Goal: Task Accomplishment & Management: Complete application form

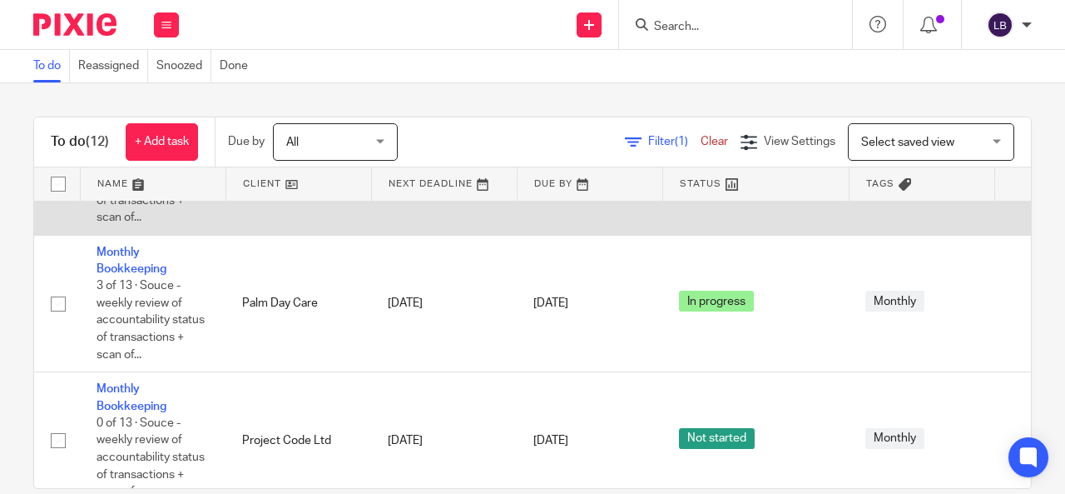
scroll to position [221, 0]
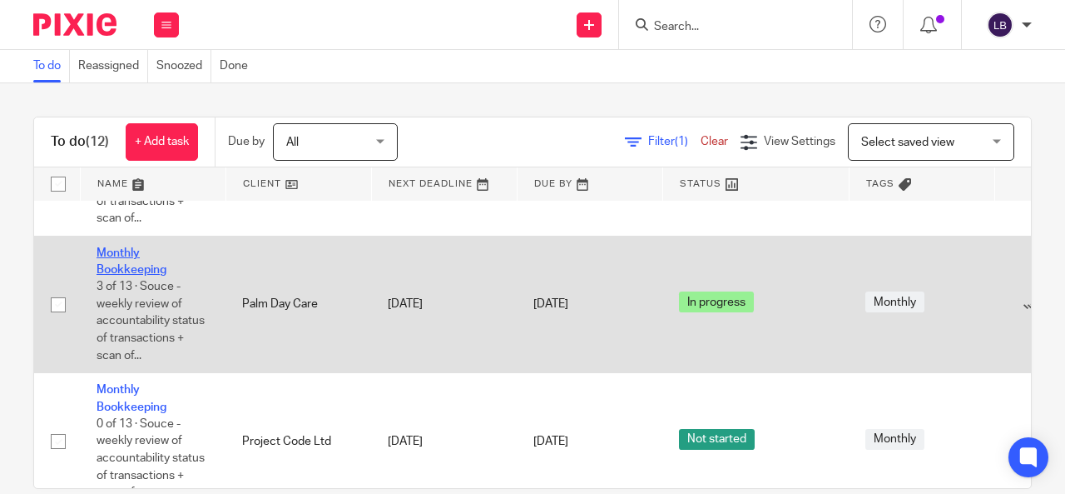
click at [120, 255] on link "Monthly Bookkeeping" at bounding box center [132, 261] width 70 height 28
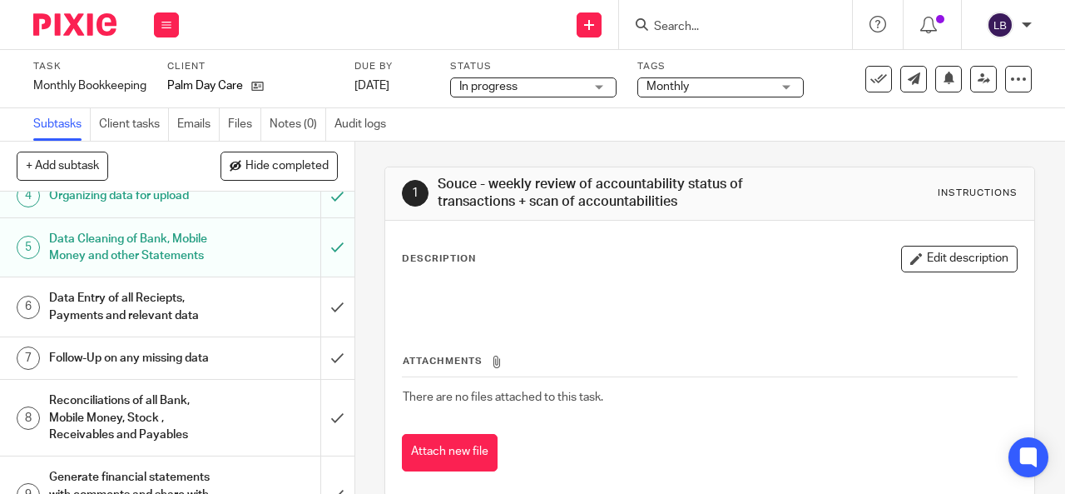
scroll to position [247, 0]
click at [34, 318] on div "6" at bounding box center [28, 306] width 23 height 23
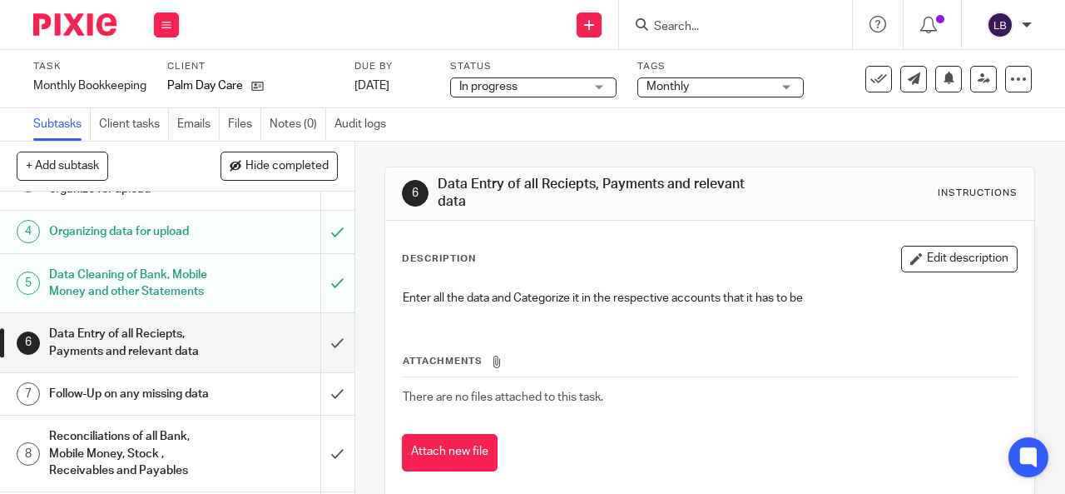
scroll to position [216, 0]
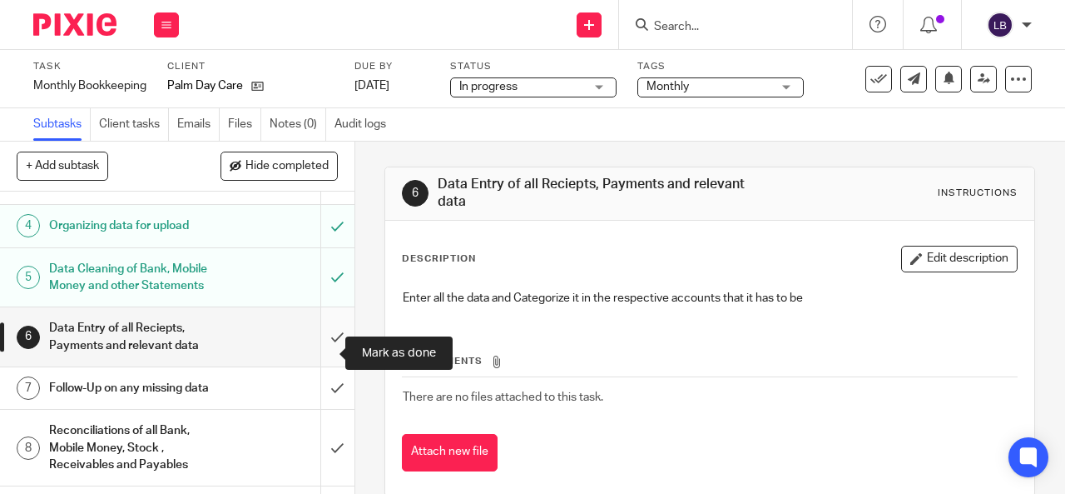
click at [321, 349] on input "submit" at bounding box center [177, 336] width 355 height 59
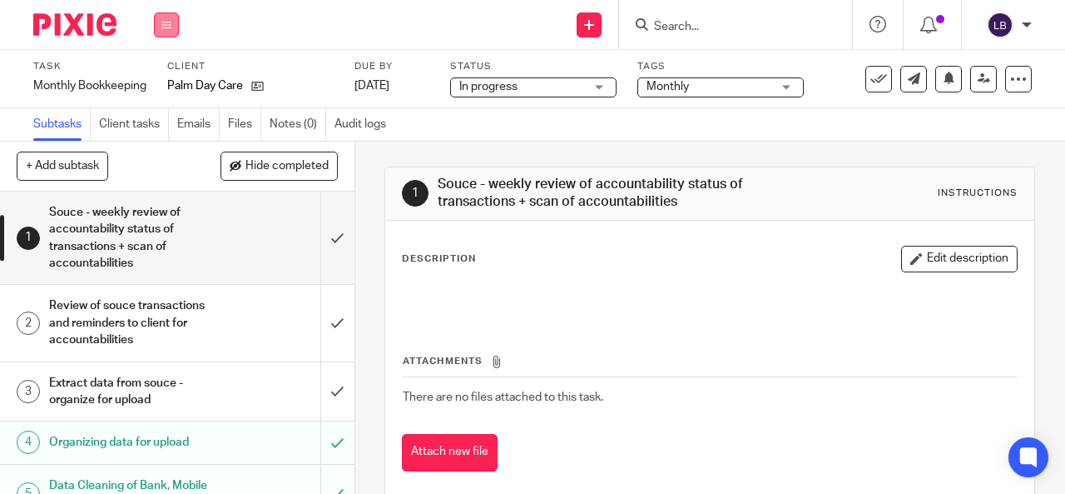
click at [171, 14] on button at bounding box center [166, 24] width 25 height 25
click at [155, 76] on link "Work" at bounding box center [158, 78] width 29 height 12
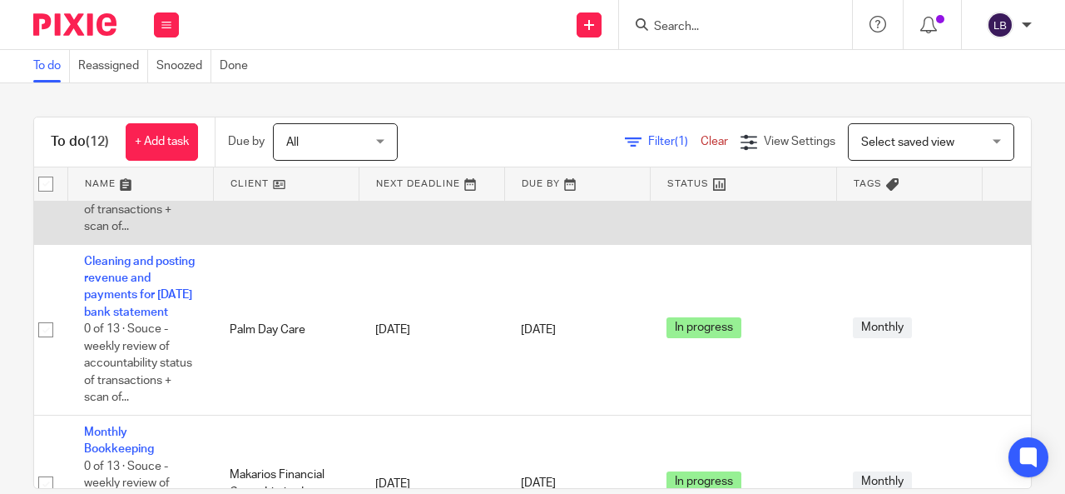
scroll to position [1263, 12]
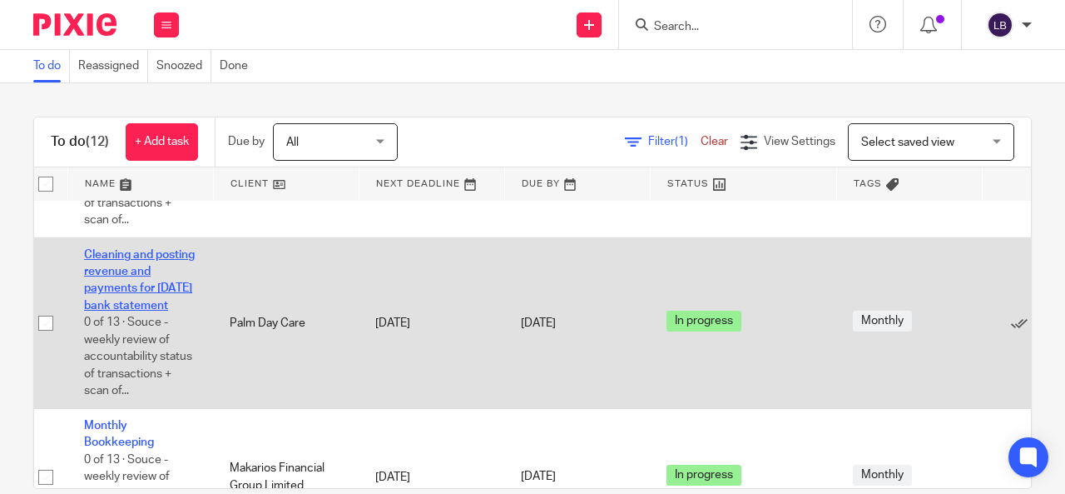
click at [120, 282] on link "Cleaning and posting revenue and payments for [DATE] bank statement" at bounding box center [139, 280] width 111 height 62
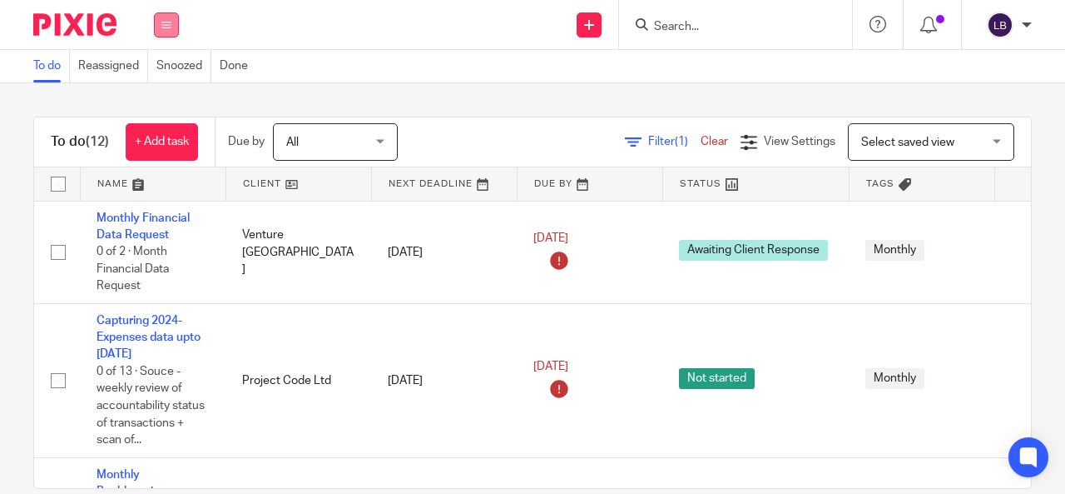
click at [165, 26] on icon at bounding box center [166, 25] width 10 height 10
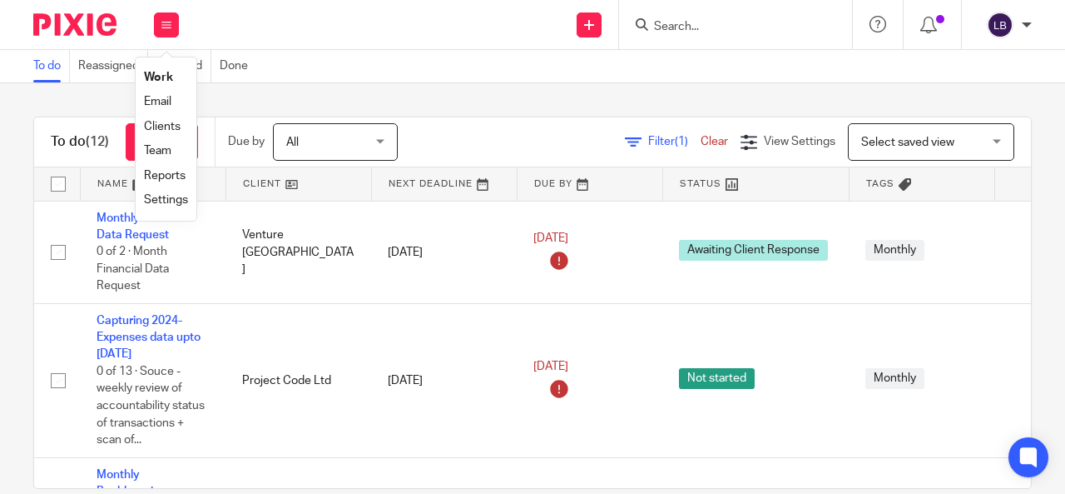
click at [161, 74] on link "Work" at bounding box center [158, 78] width 29 height 12
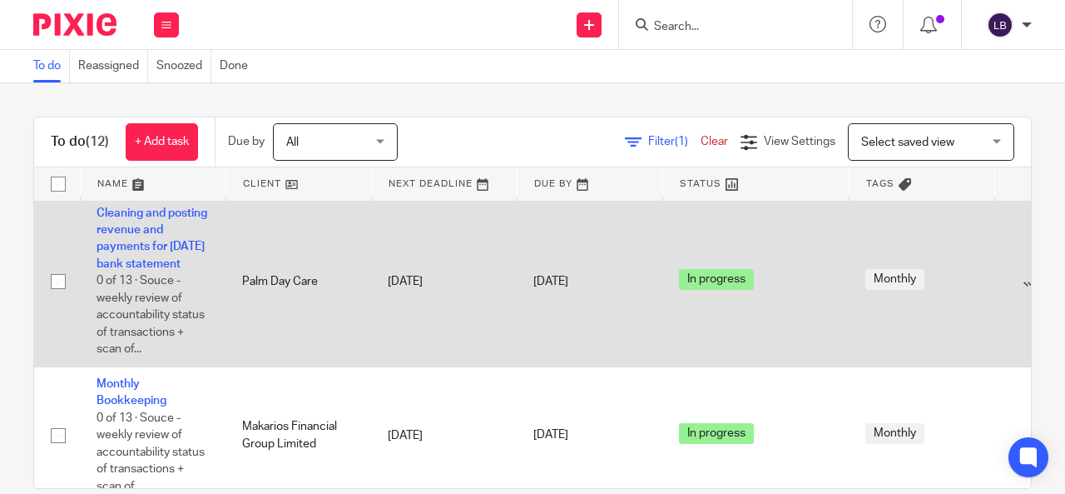
scroll to position [1304, 147]
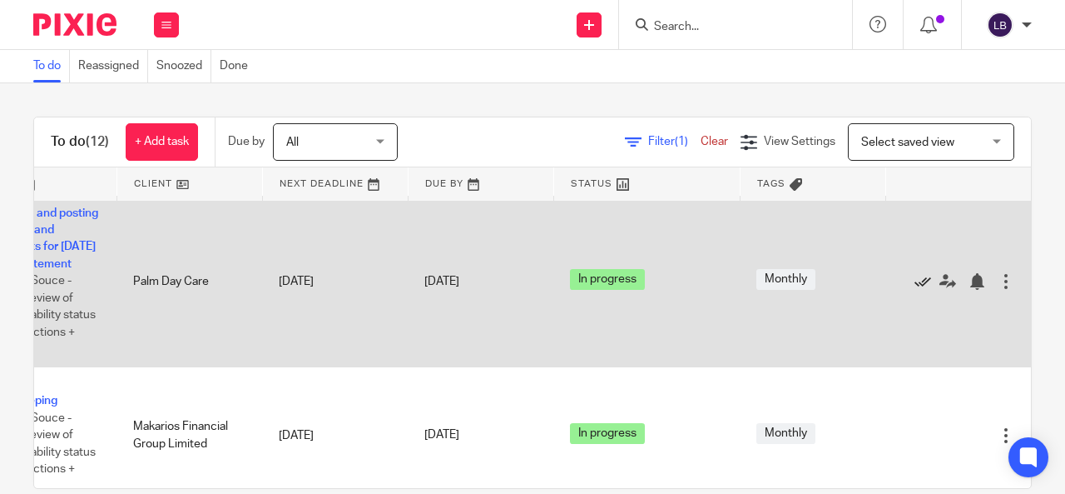
click at [915, 290] on icon at bounding box center [923, 281] width 17 height 17
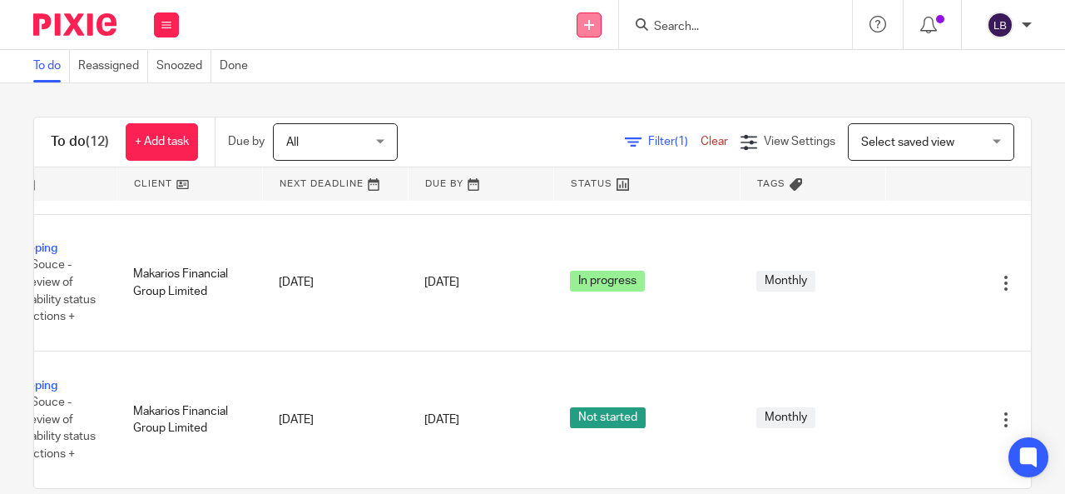
click at [588, 29] on icon at bounding box center [589, 25] width 10 height 10
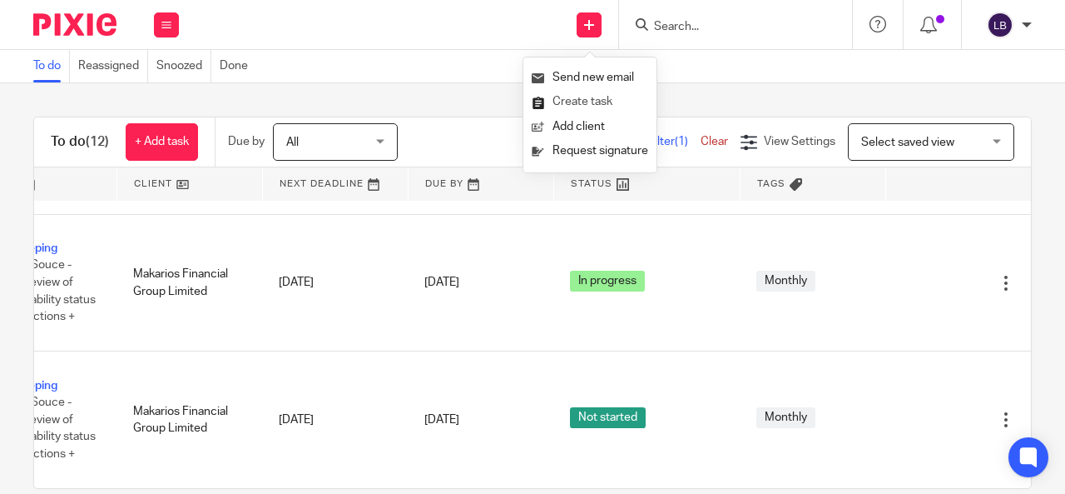
click at [563, 99] on link "Create task" at bounding box center [590, 102] width 117 height 24
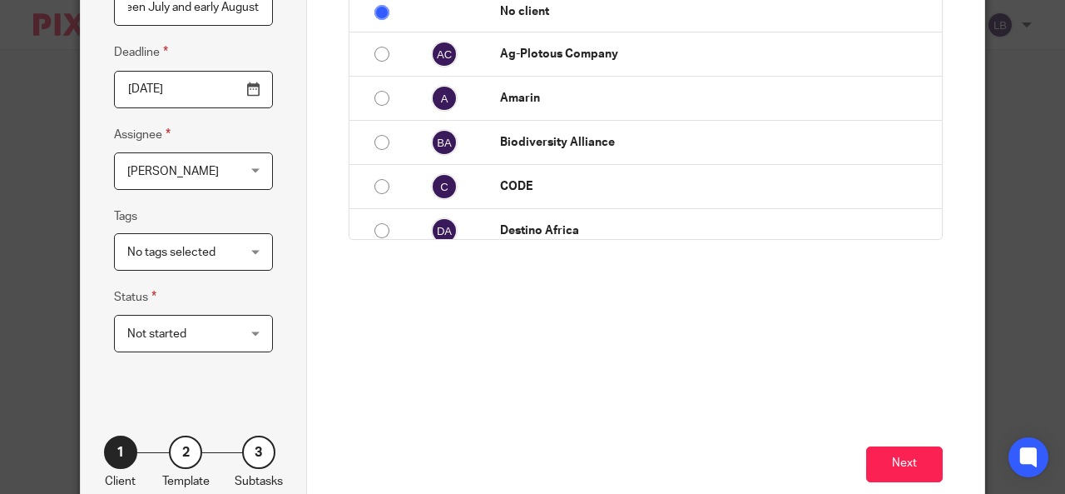
scroll to position [178, 0]
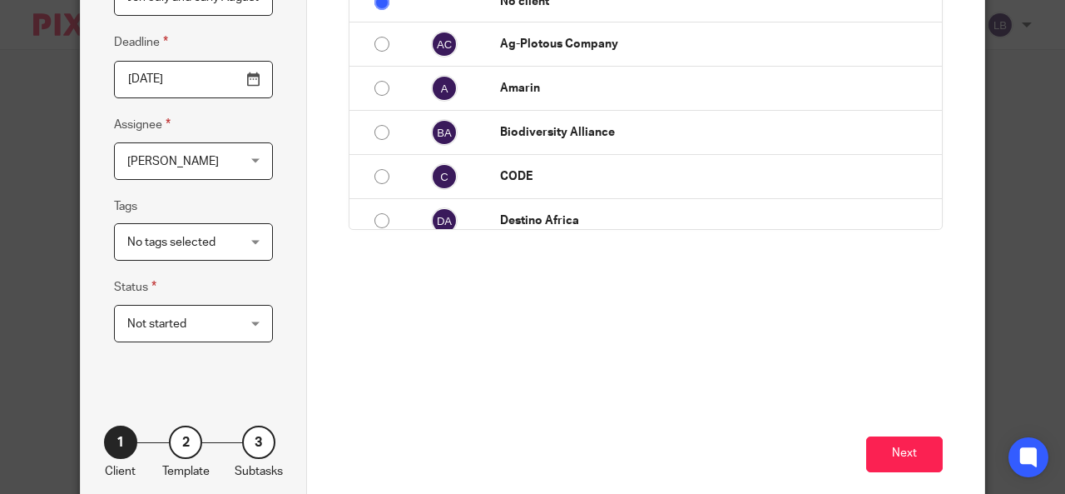
type input "Recognizing school revenue balances for students who paid between July and earl…"
click at [247, 327] on div "Not started Not started" at bounding box center [193, 323] width 159 height 37
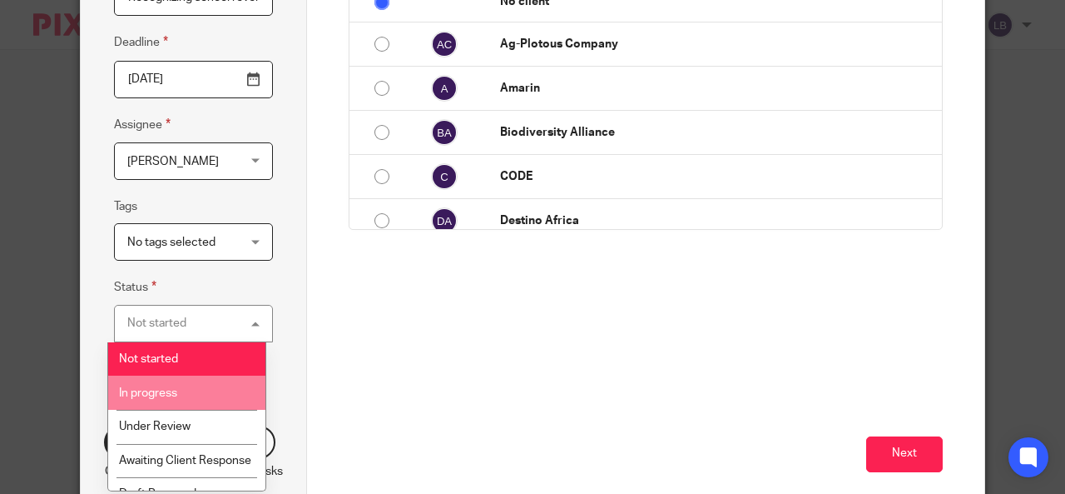
click at [180, 398] on li "In progress" at bounding box center [186, 392] width 157 height 34
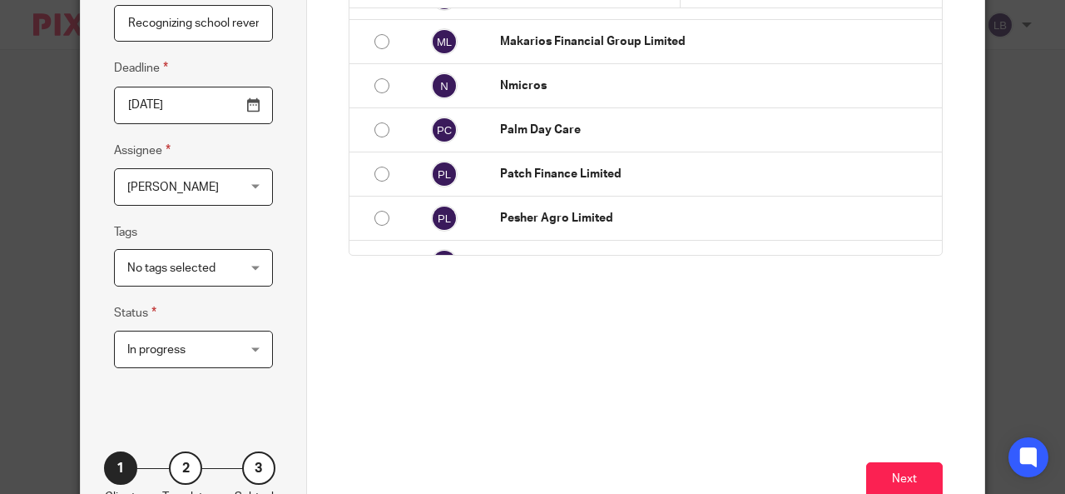
scroll to position [456, 0]
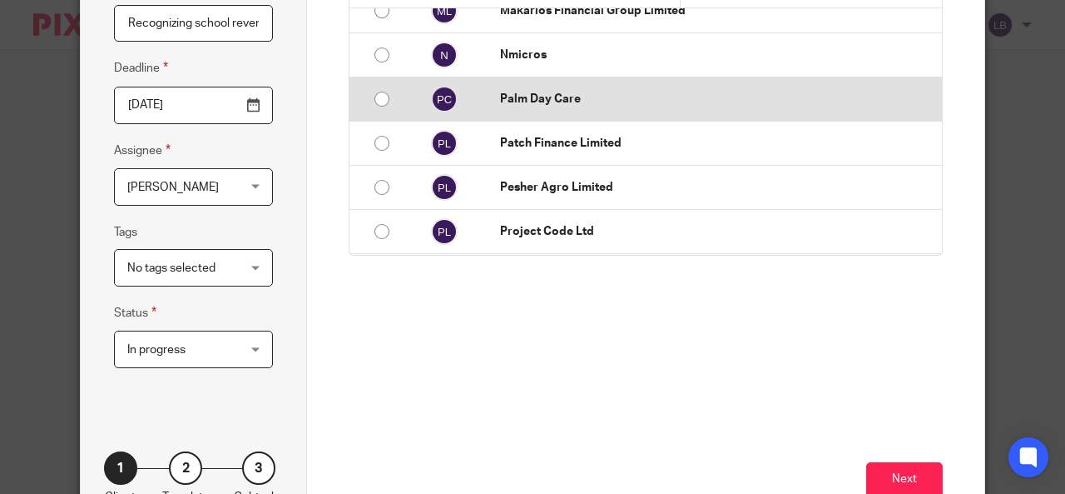
click at [369, 96] on input "radio" at bounding box center [382, 99] width 32 height 32
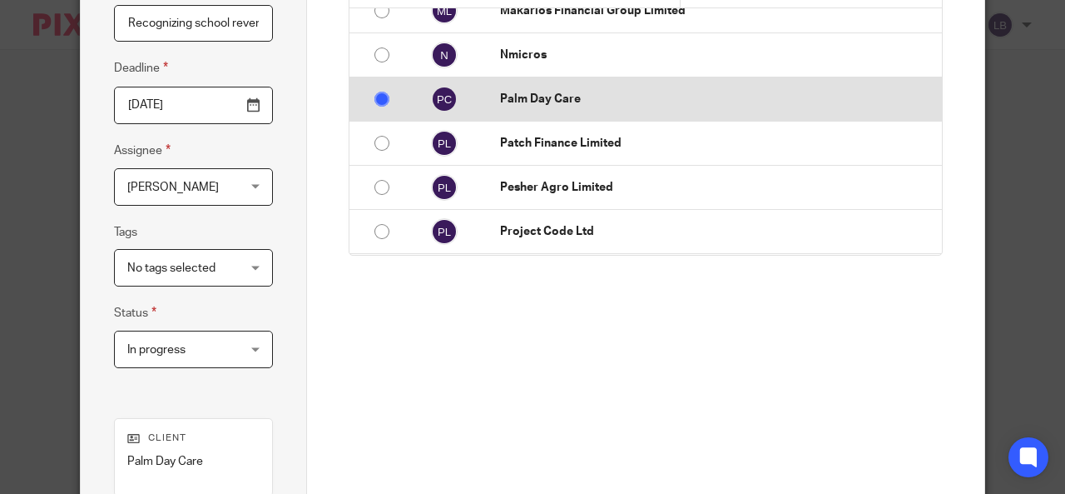
radio input "false"
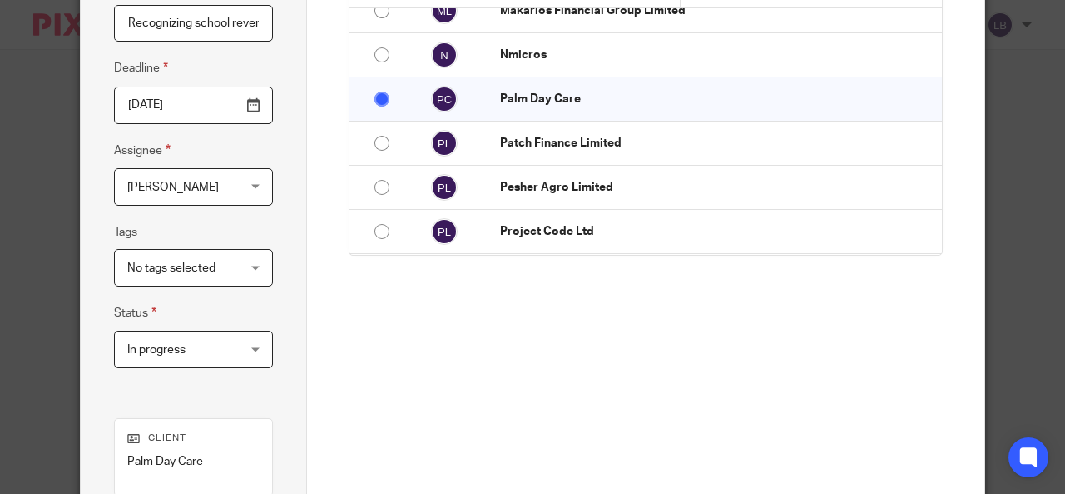
scroll to position [366, 0]
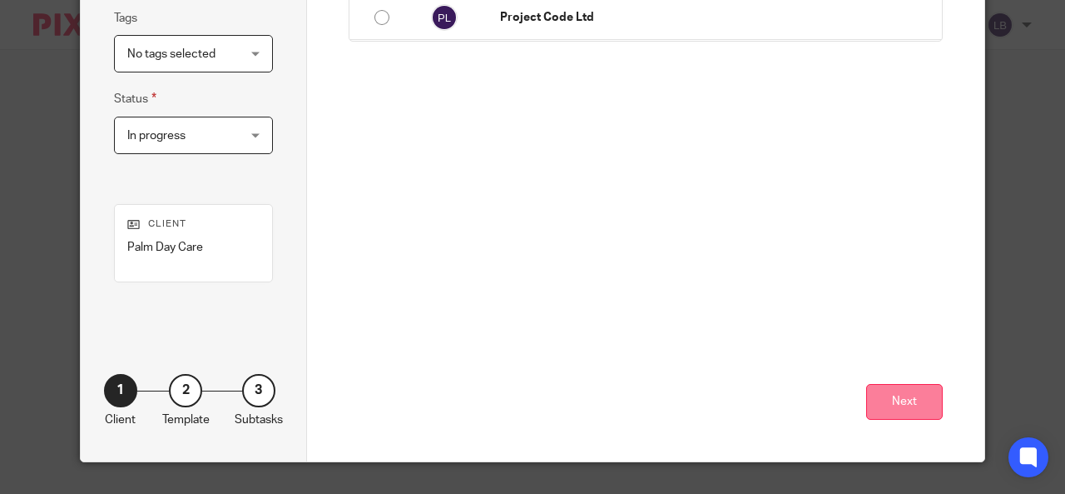
click at [901, 400] on button "Next" at bounding box center [904, 402] width 77 height 36
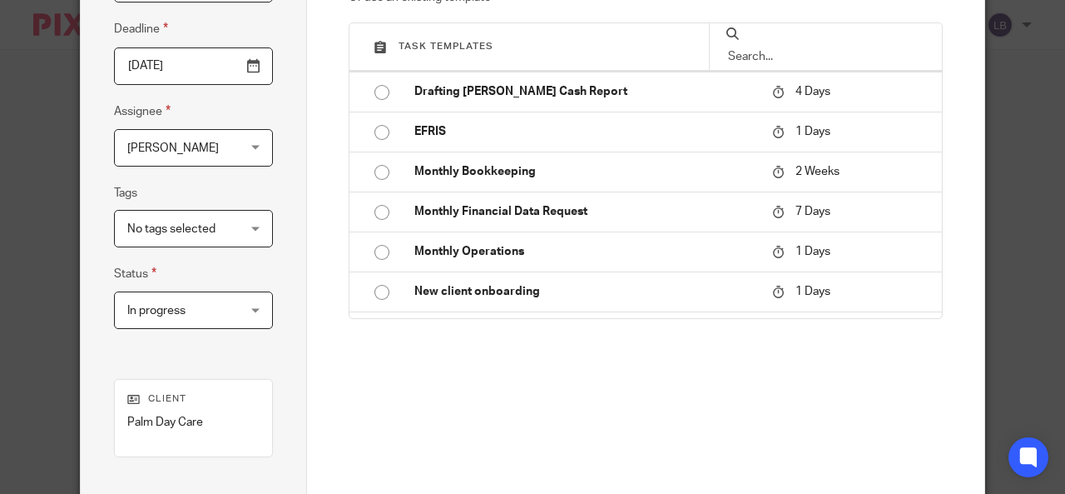
scroll to position [201, 0]
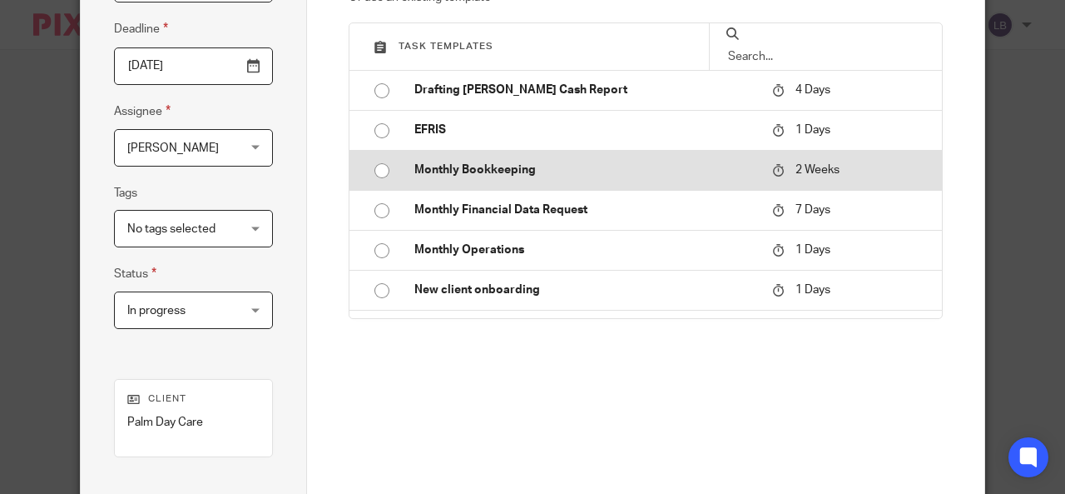
click at [371, 167] on input "radio" at bounding box center [382, 171] width 32 height 32
type input "[DATE]"
checkbox input "false"
radio input "false"
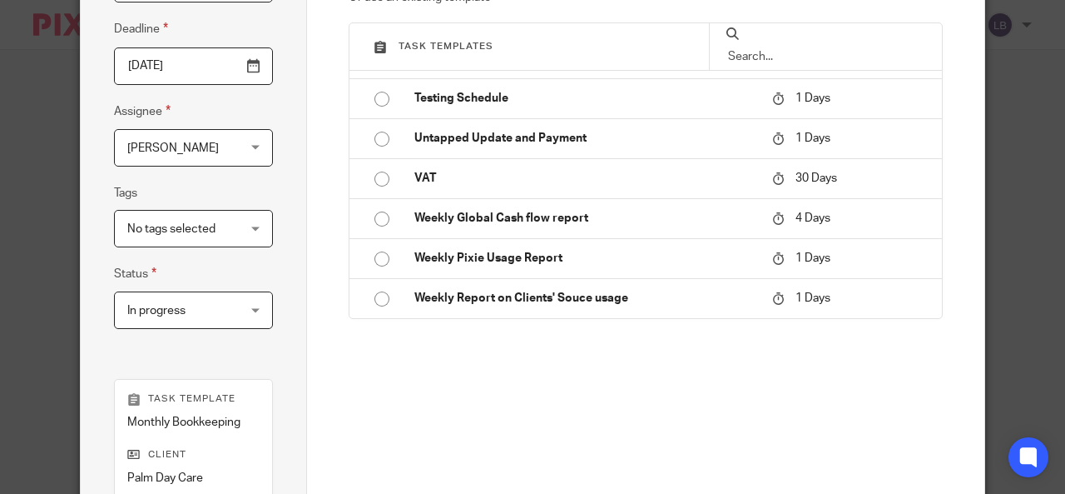
scroll to position [421, 0]
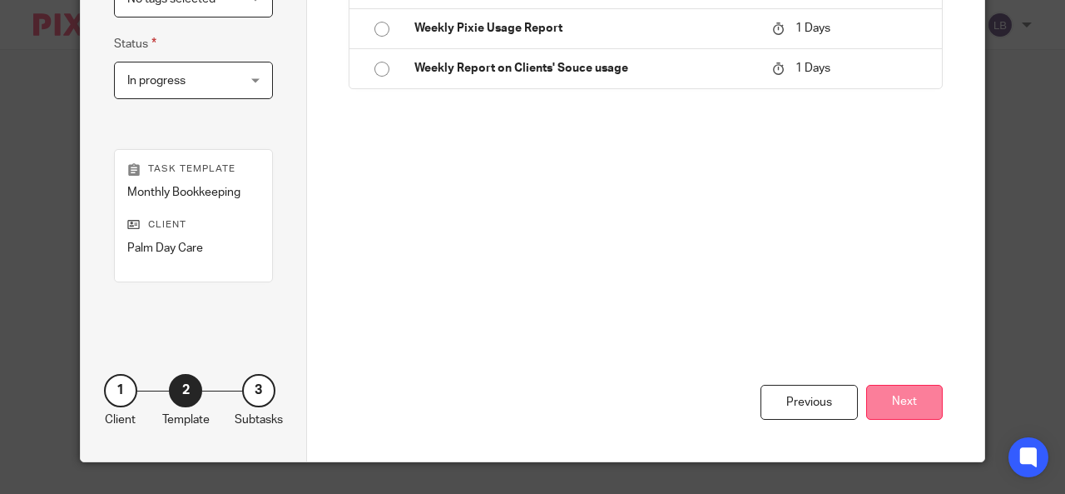
click at [896, 392] on button "Next" at bounding box center [904, 403] width 77 height 36
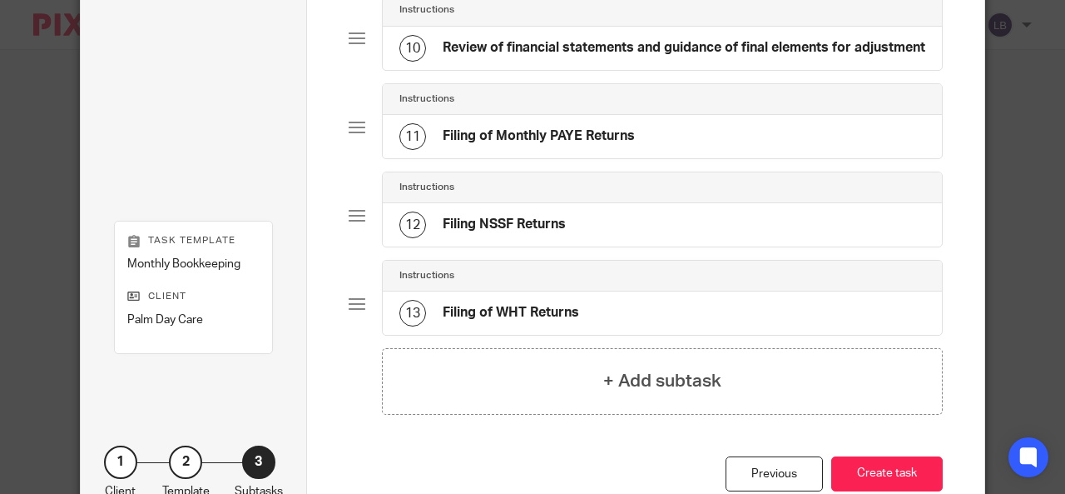
scroll to position [999, 0]
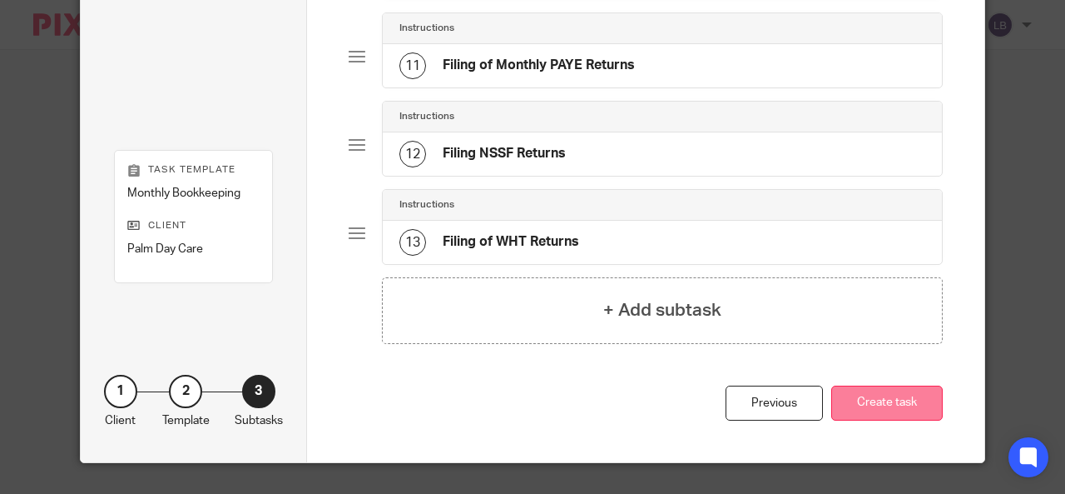
click at [869, 401] on button "Create task" at bounding box center [887, 403] width 112 height 36
